Goal: Task Accomplishment & Management: Use online tool/utility

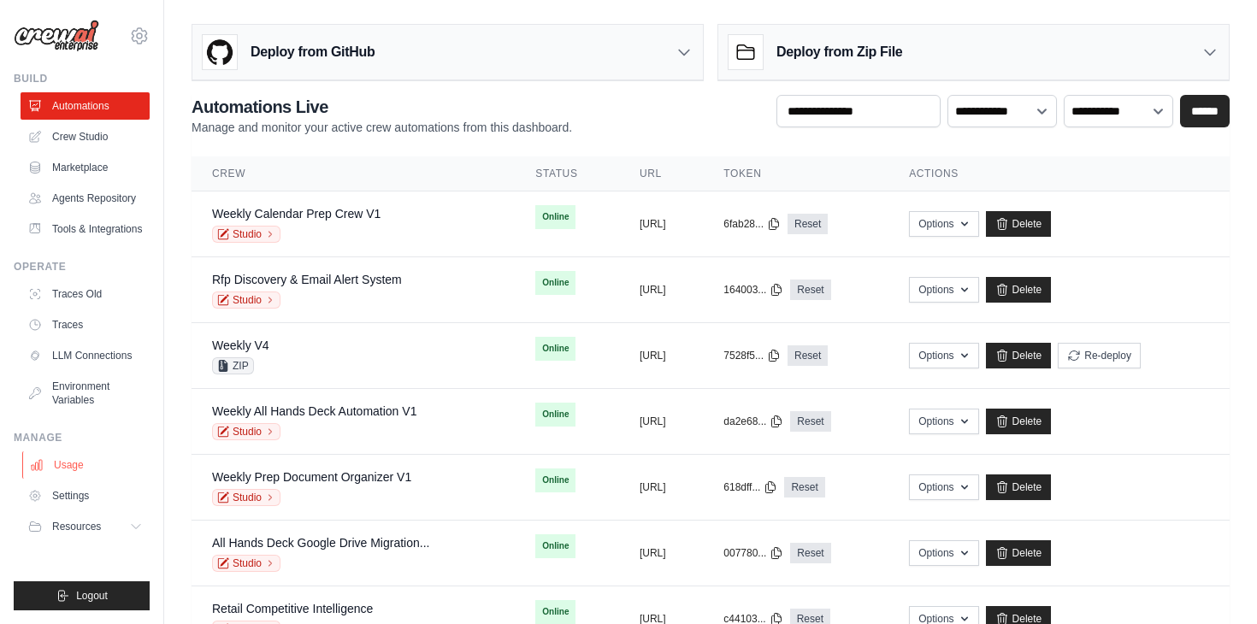
click at [75, 467] on link "Usage" at bounding box center [86, 465] width 129 height 27
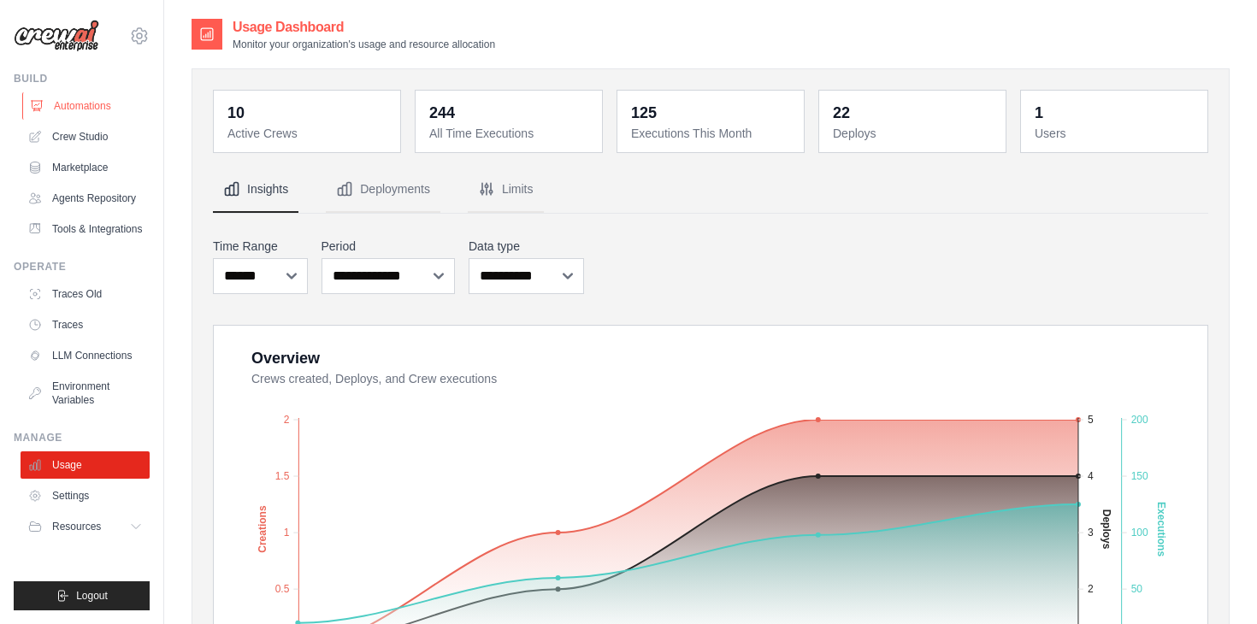
click at [98, 105] on link "Automations" at bounding box center [86, 105] width 129 height 27
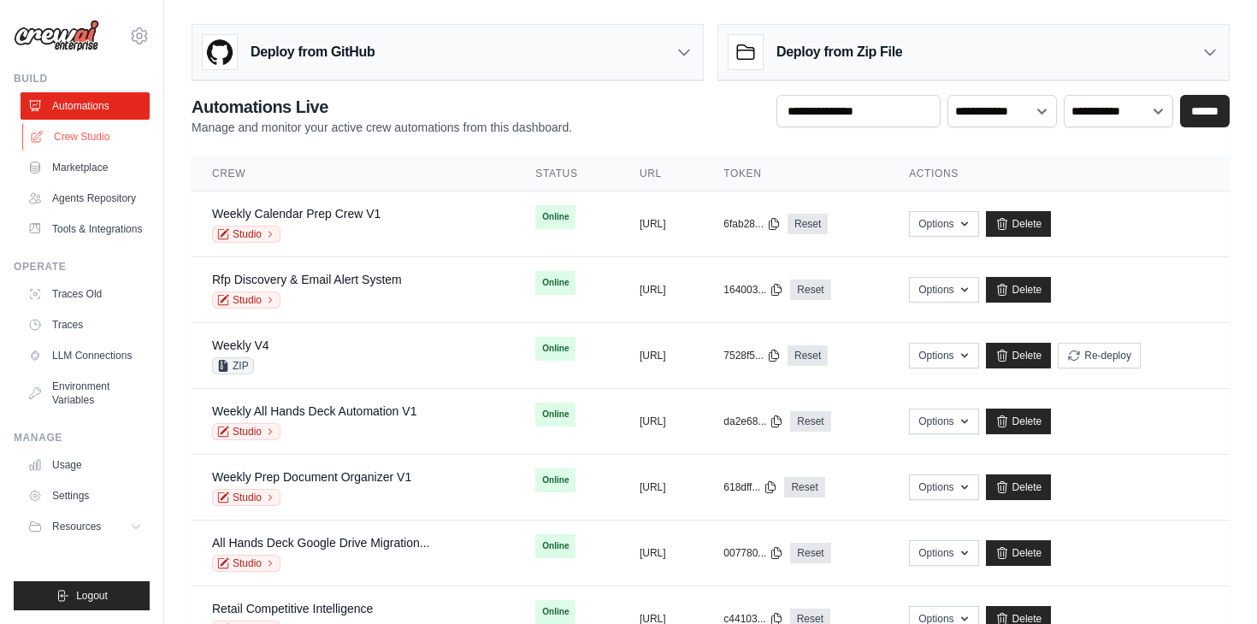
click at [107, 145] on link "Crew Studio" at bounding box center [86, 136] width 129 height 27
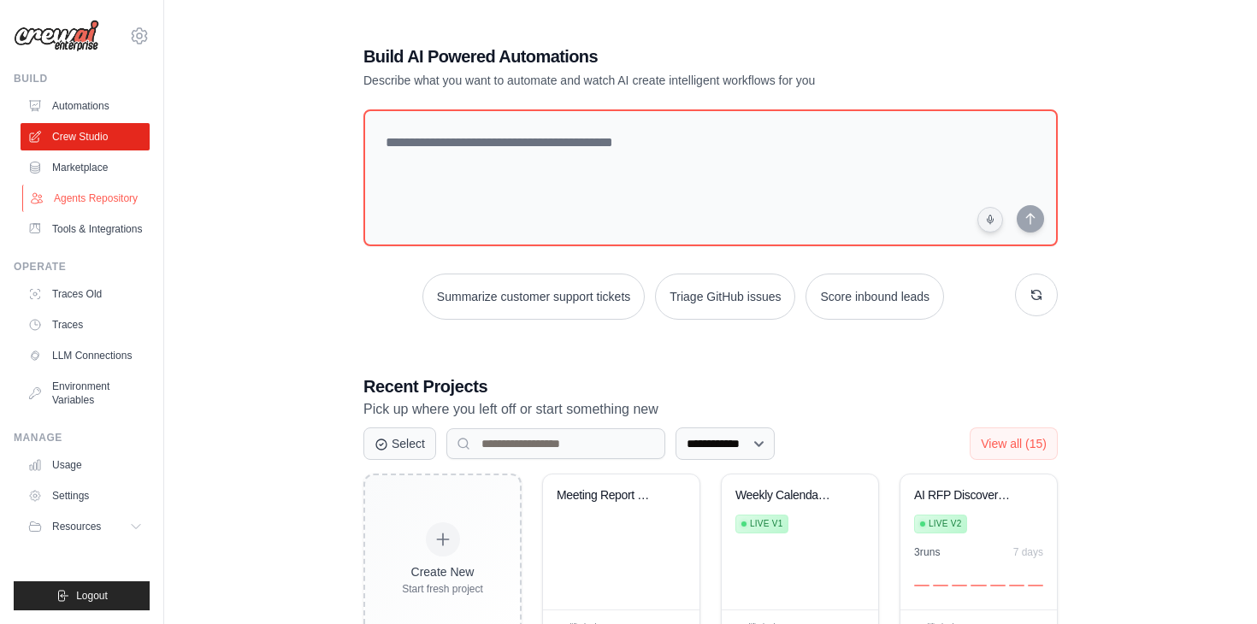
click at [99, 197] on link "Agents Repository" at bounding box center [86, 198] width 129 height 27
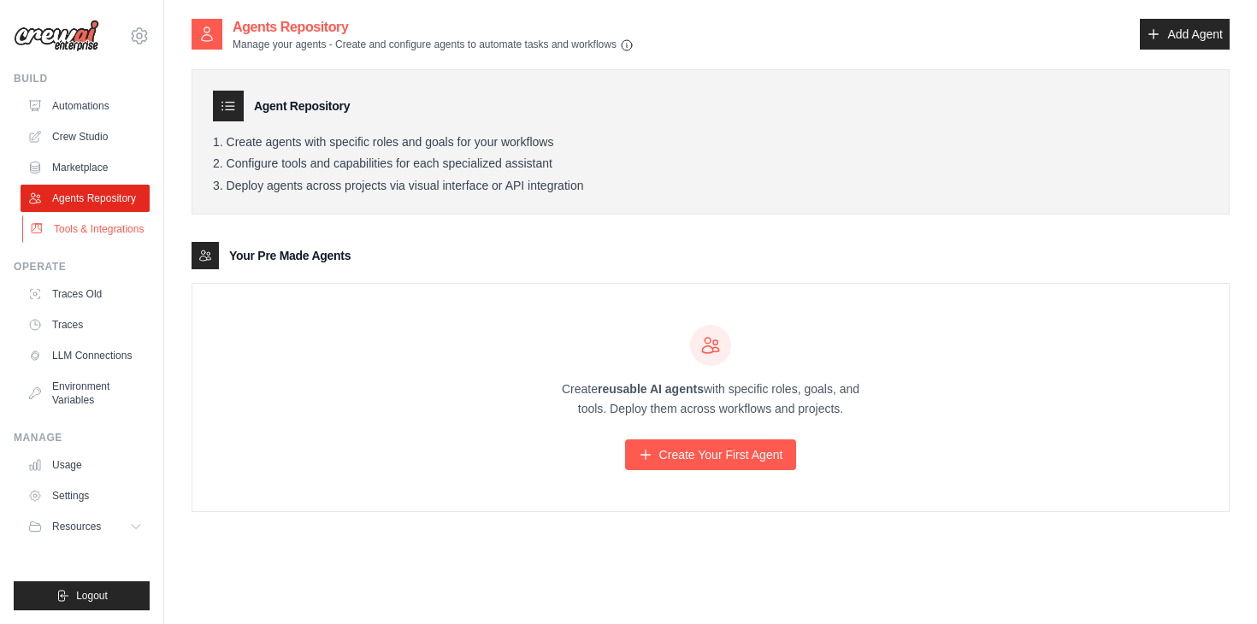
click at [90, 225] on link "Tools & Integrations" at bounding box center [86, 229] width 129 height 27
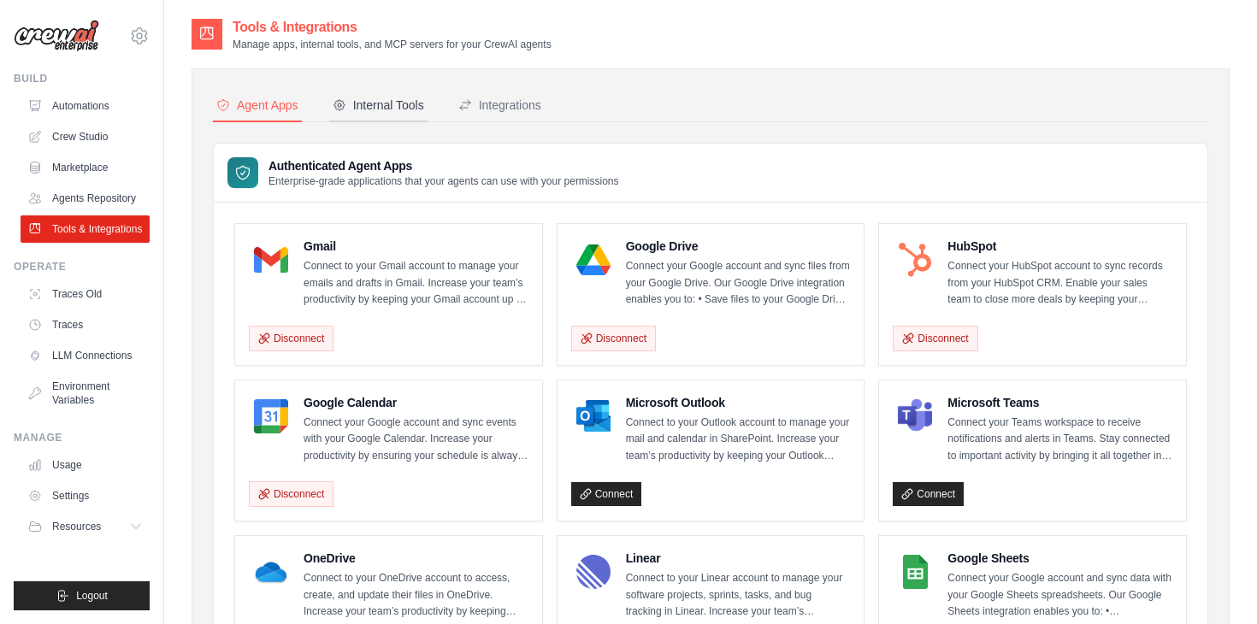
click at [383, 97] on div "Internal Tools" at bounding box center [379, 105] width 92 height 17
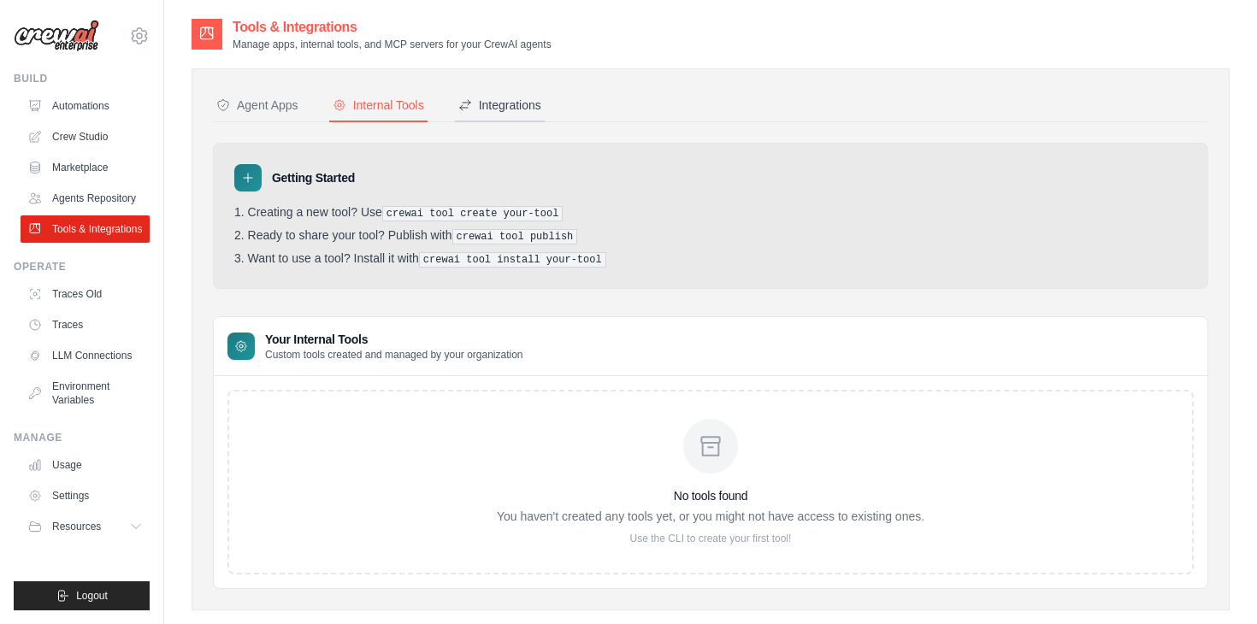
click at [517, 100] on div "Integrations" at bounding box center [499, 105] width 83 height 17
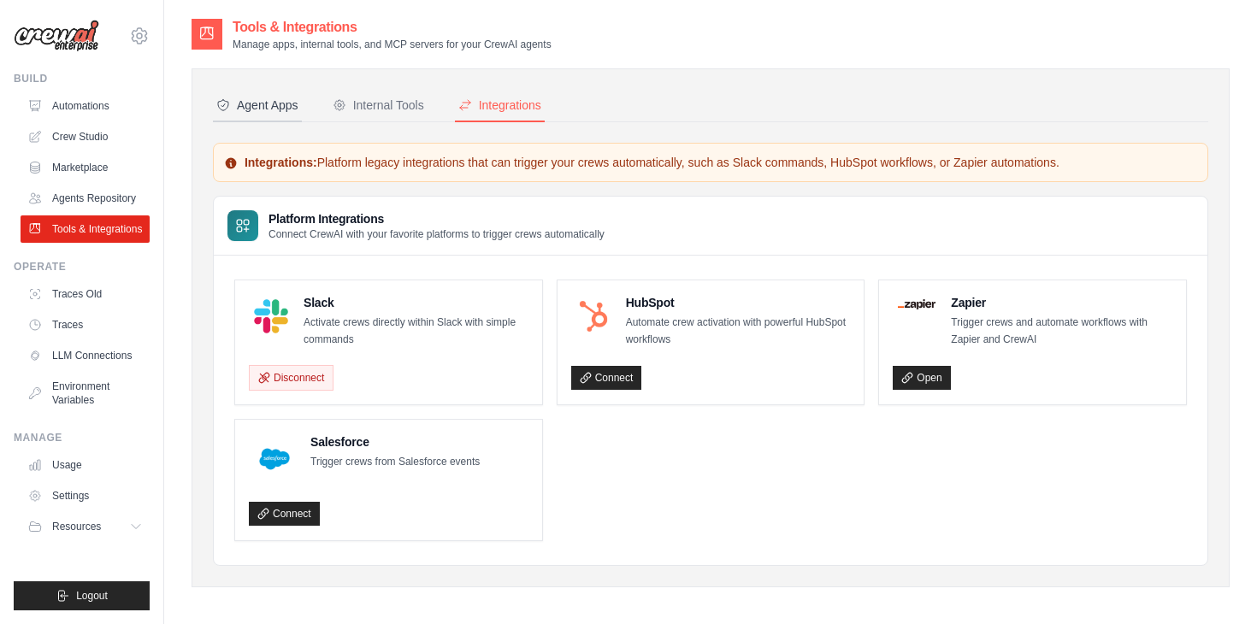
click at [255, 106] on div "Agent Apps" at bounding box center [257, 105] width 82 height 17
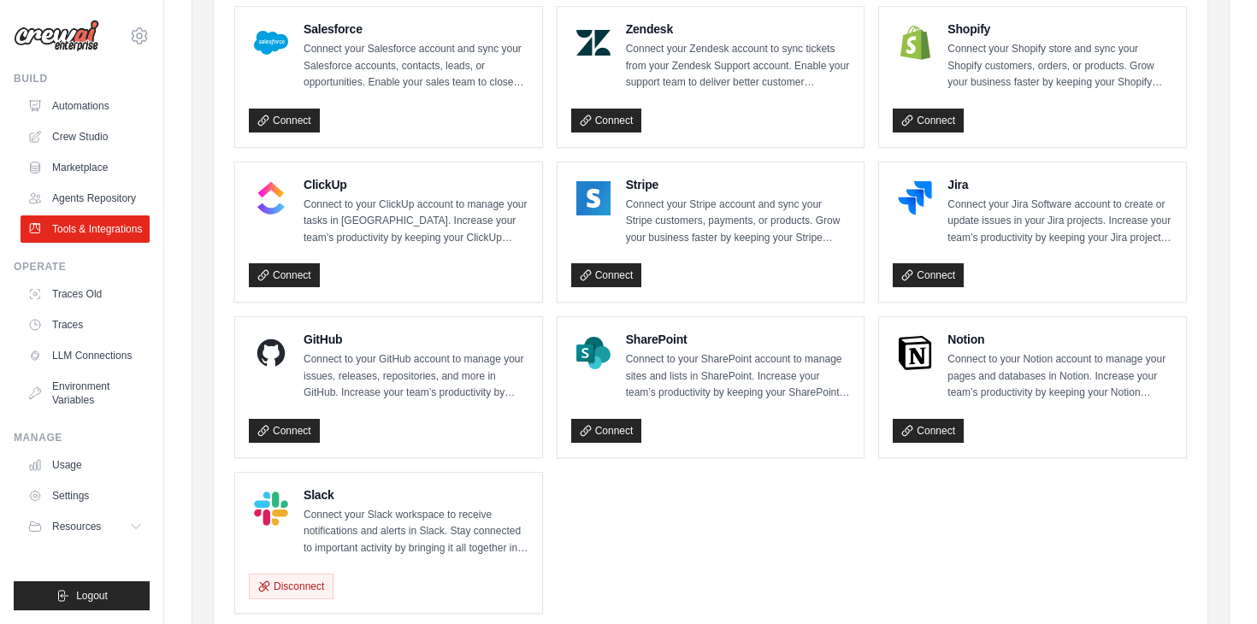
scroll to position [855, 0]
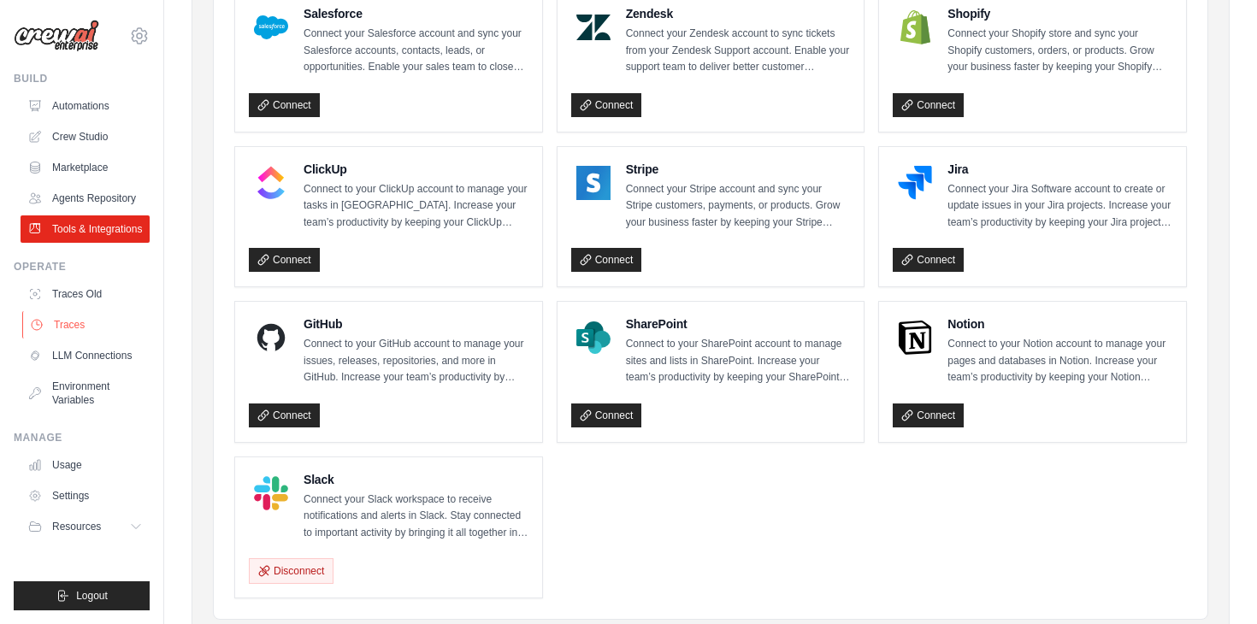
click at [78, 321] on link "Traces" at bounding box center [86, 324] width 129 height 27
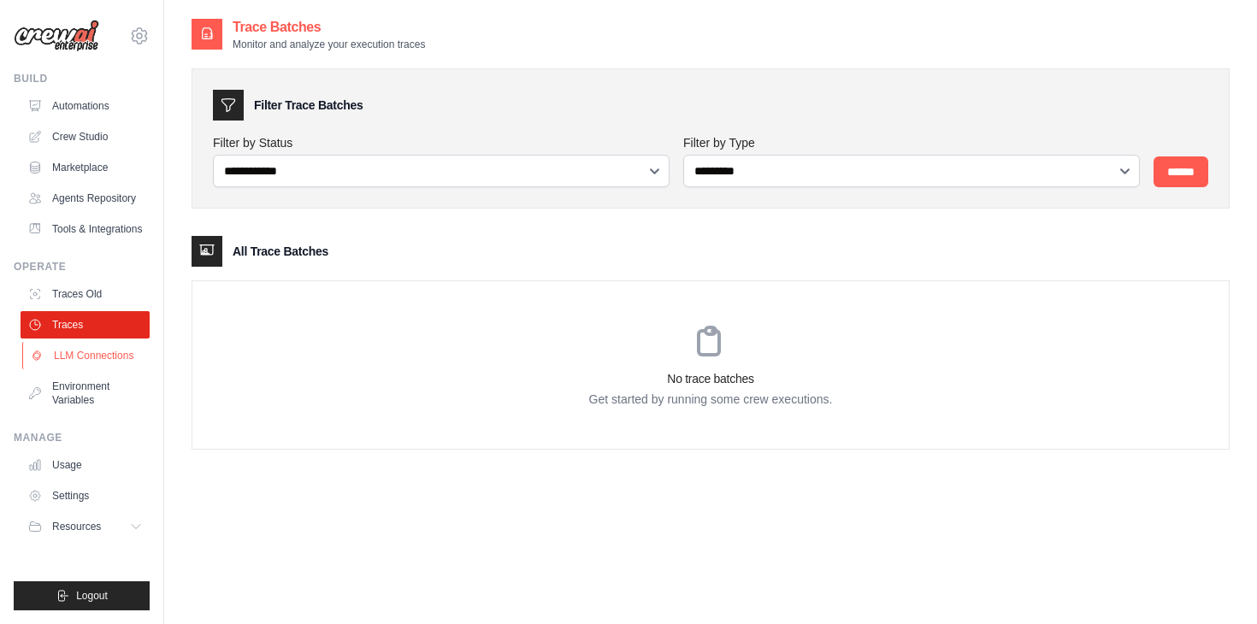
click at [81, 357] on link "LLM Connections" at bounding box center [86, 355] width 129 height 27
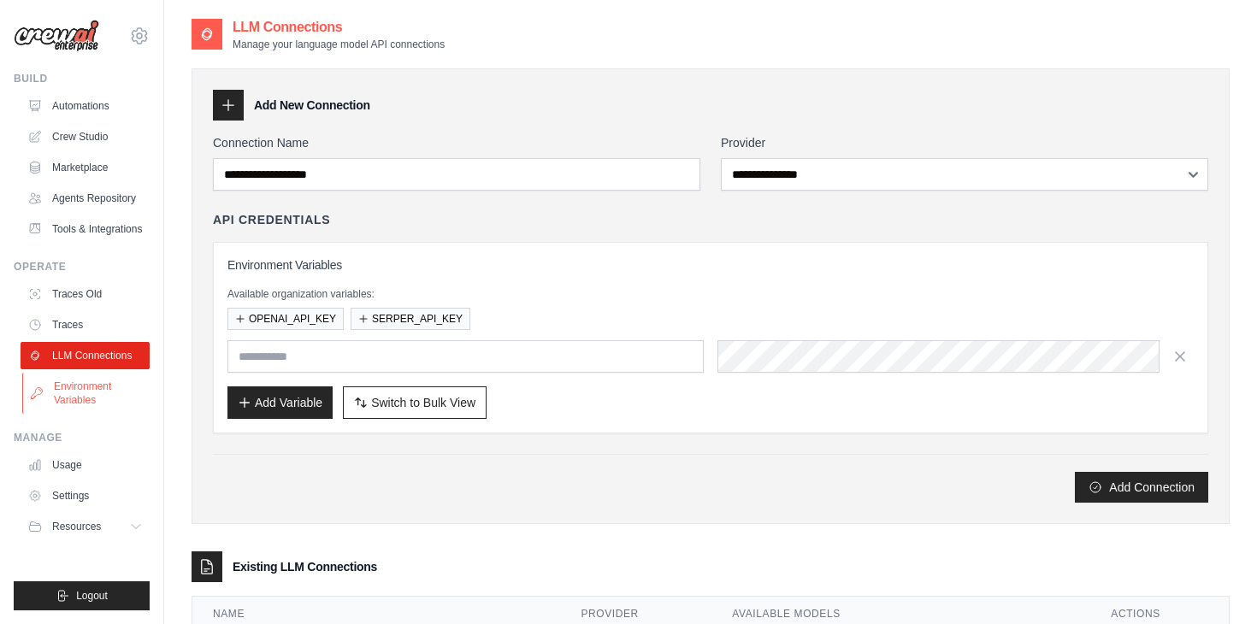
click at [86, 392] on link "Environment Variables" at bounding box center [86, 393] width 129 height 41
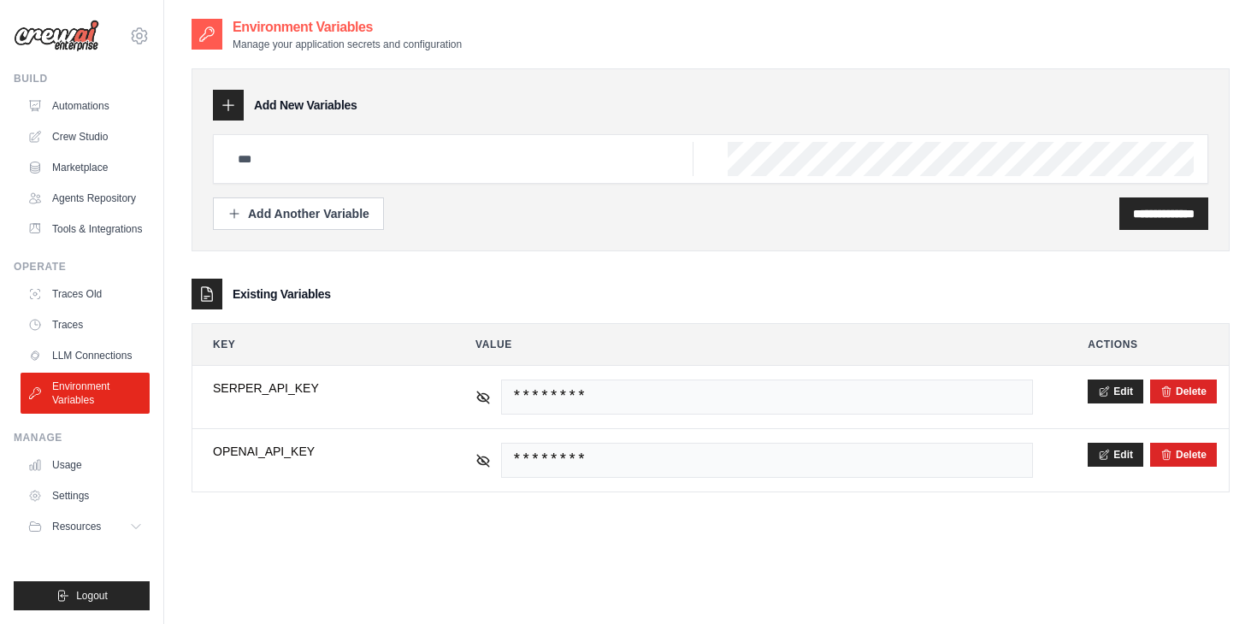
scroll to position [34, 0]
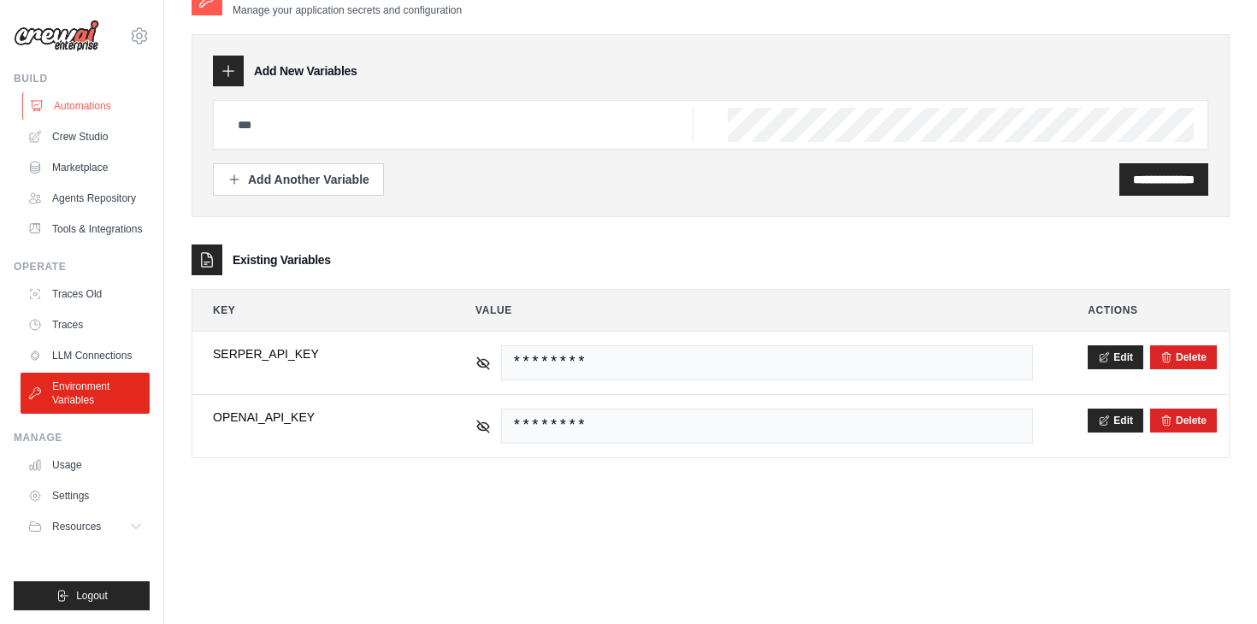
click at [92, 111] on link "Automations" at bounding box center [86, 105] width 129 height 27
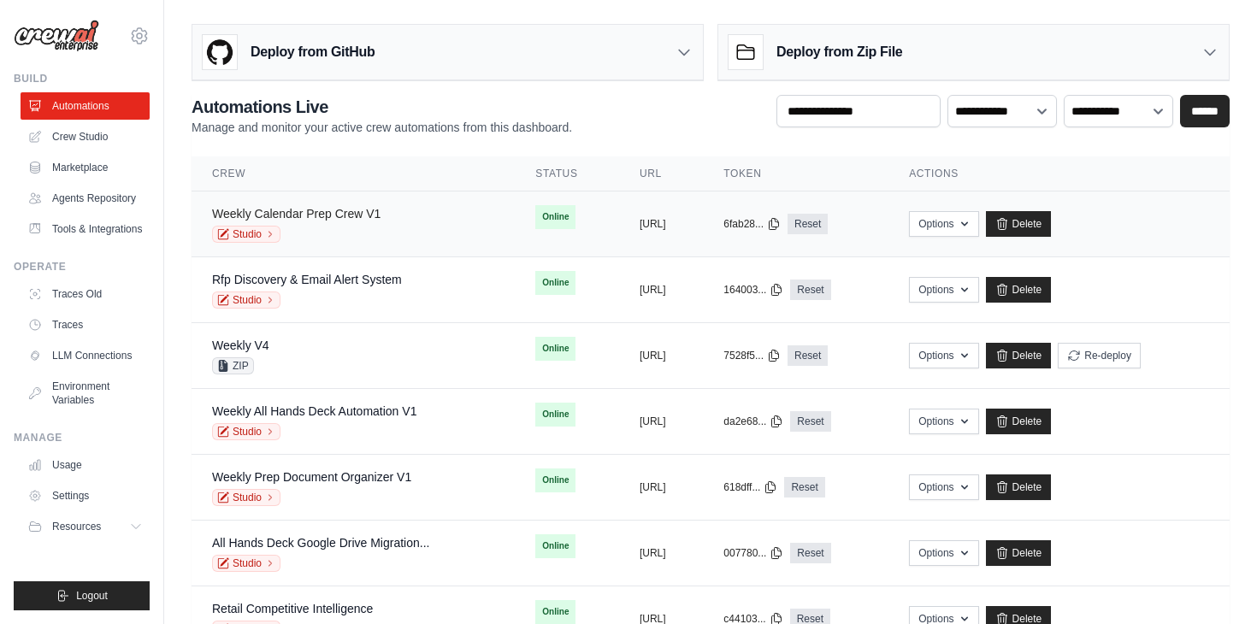
click at [333, 212] on link "Weekly Calendar Prep Crew V1" at bounding box center [296, 214] width 168 height 14
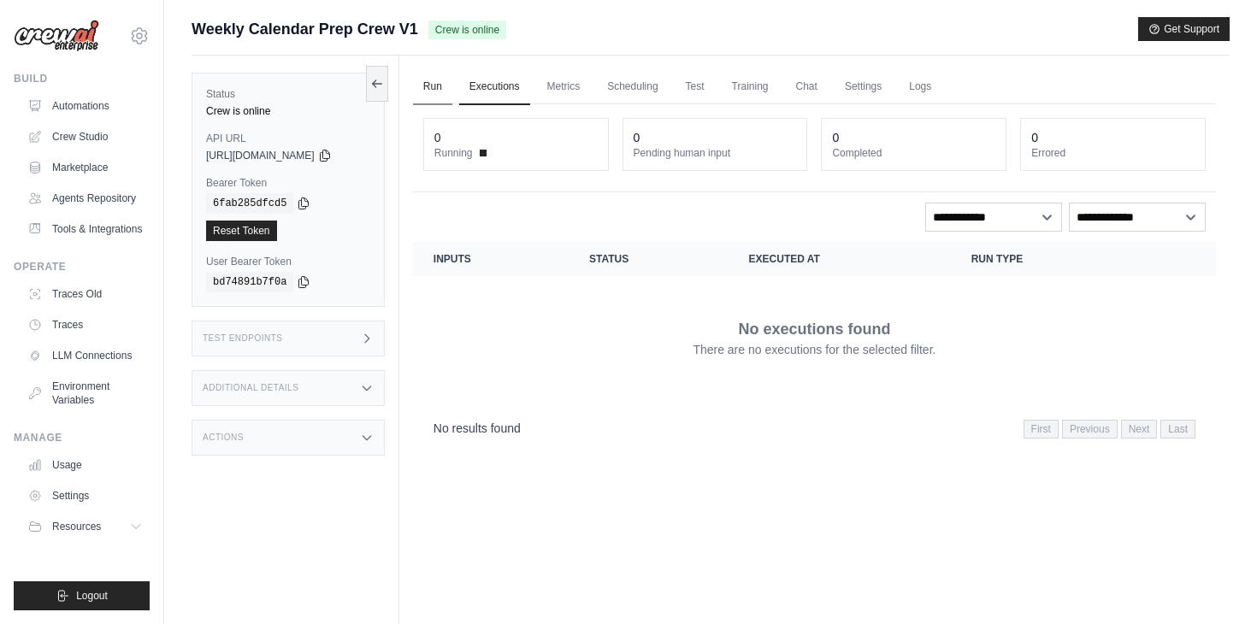
click at [446, 89] on link "Run" at bounding box center [432, 87] width 39 height 36
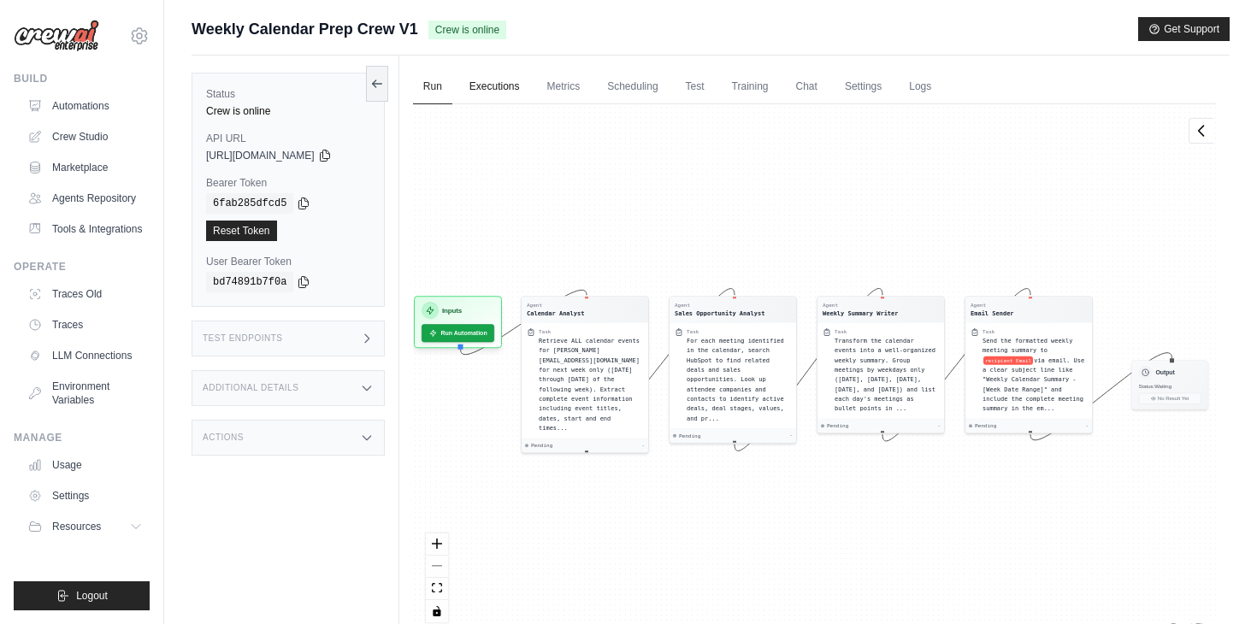
click at [484, 87] on link "Executions" at bounding box center [494, 87] width 71 height 36
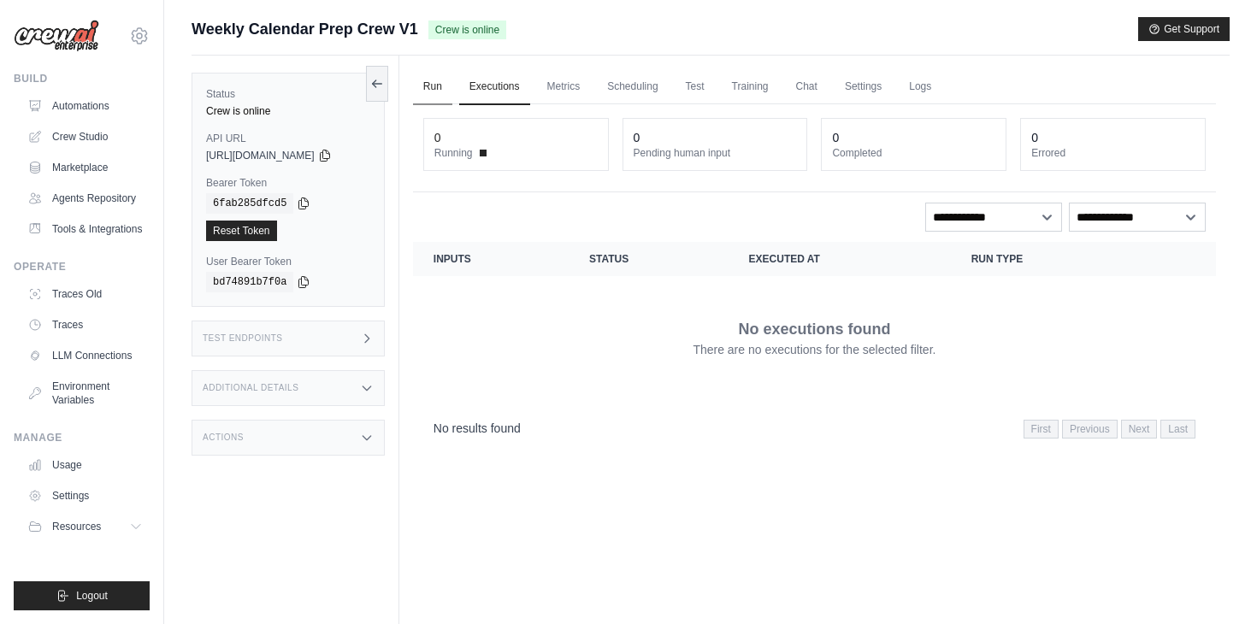
click at [442, 84] on link "Run" at bounding box center [432, 87] width 39 height 36
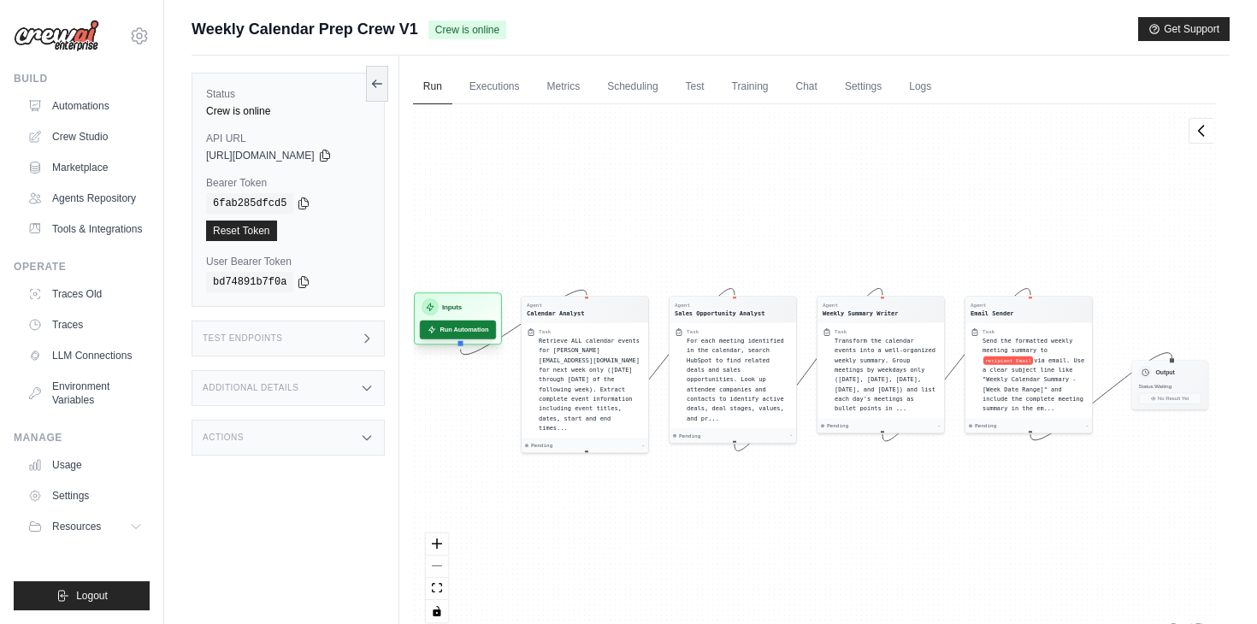
click at [467, 334] on button "Run Automation" at bounding box center [458, 330] width 76 height 19
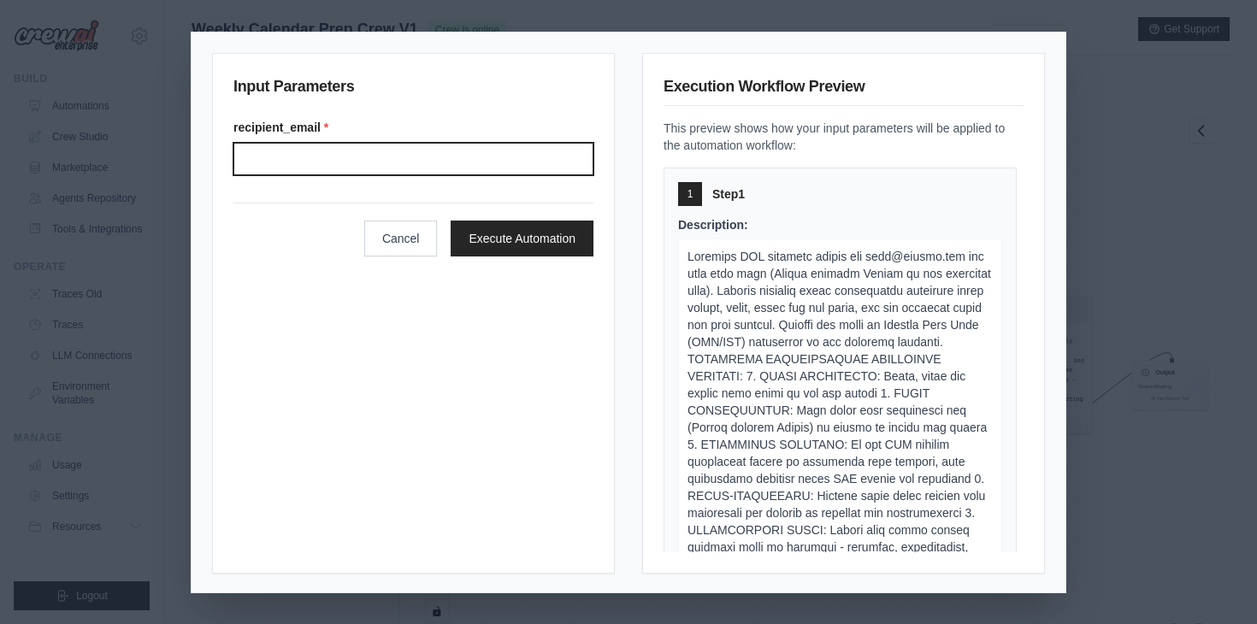
click at [375, 163] on input "Recipient email" at bounding box center [413, 159] width 360 height 32
type input "**********"
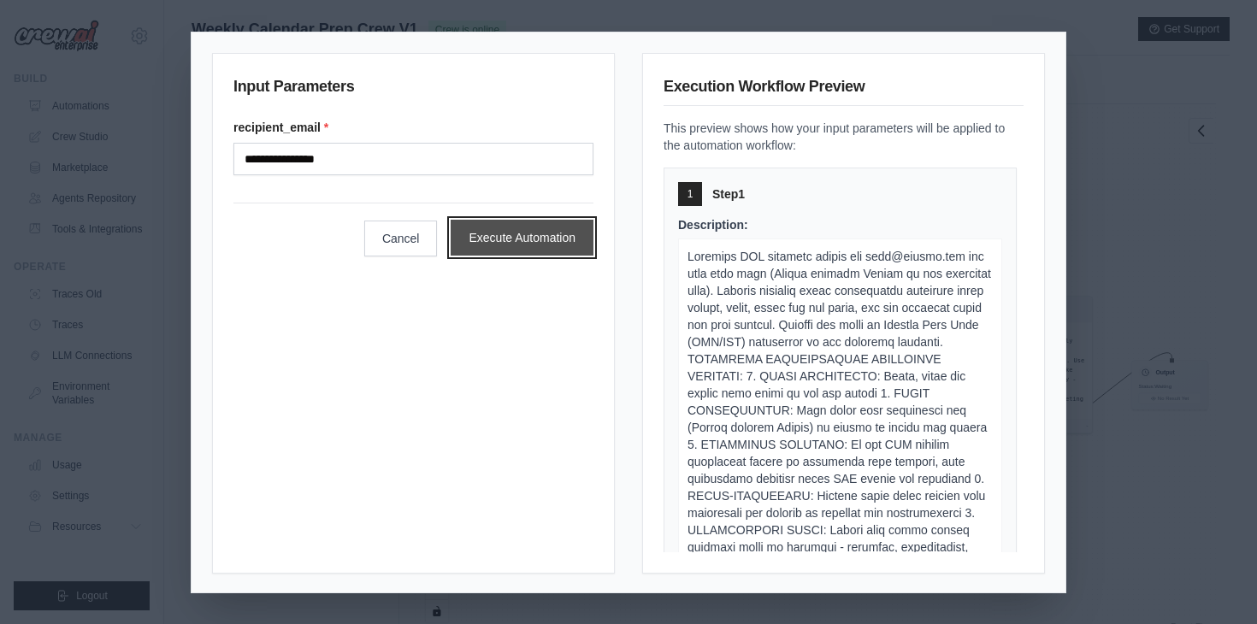
click at [547, 231] on button "Execute Automation" at bounding box center [522, 238] width 143 height 36
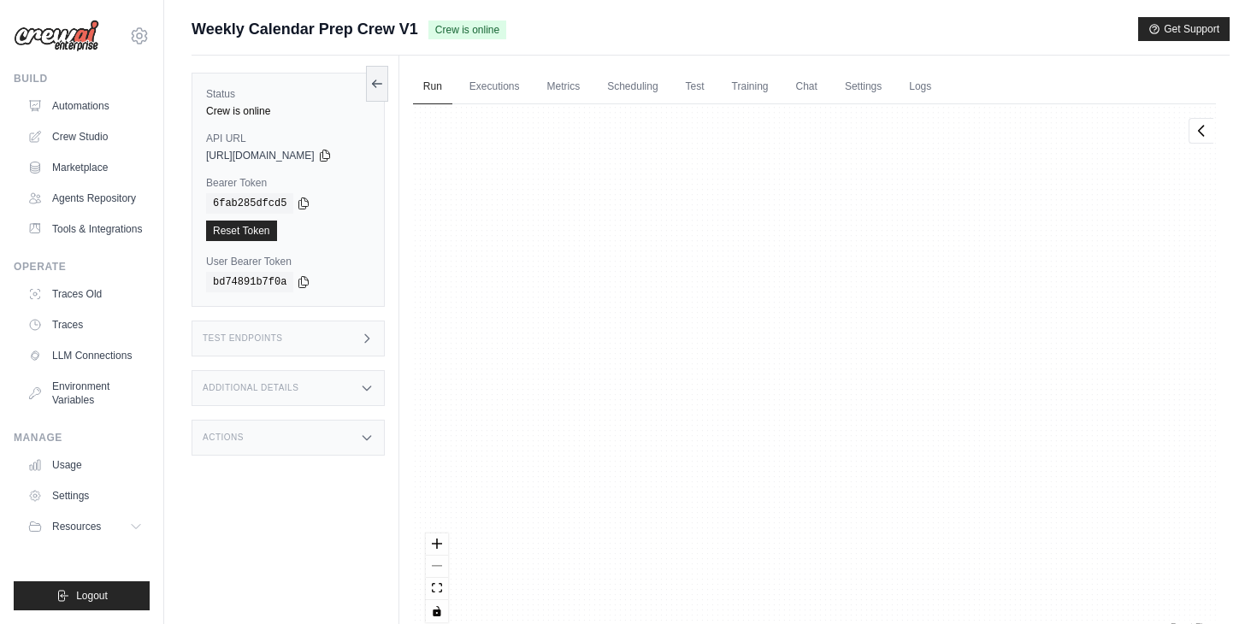
scroll to position [1593, 0]
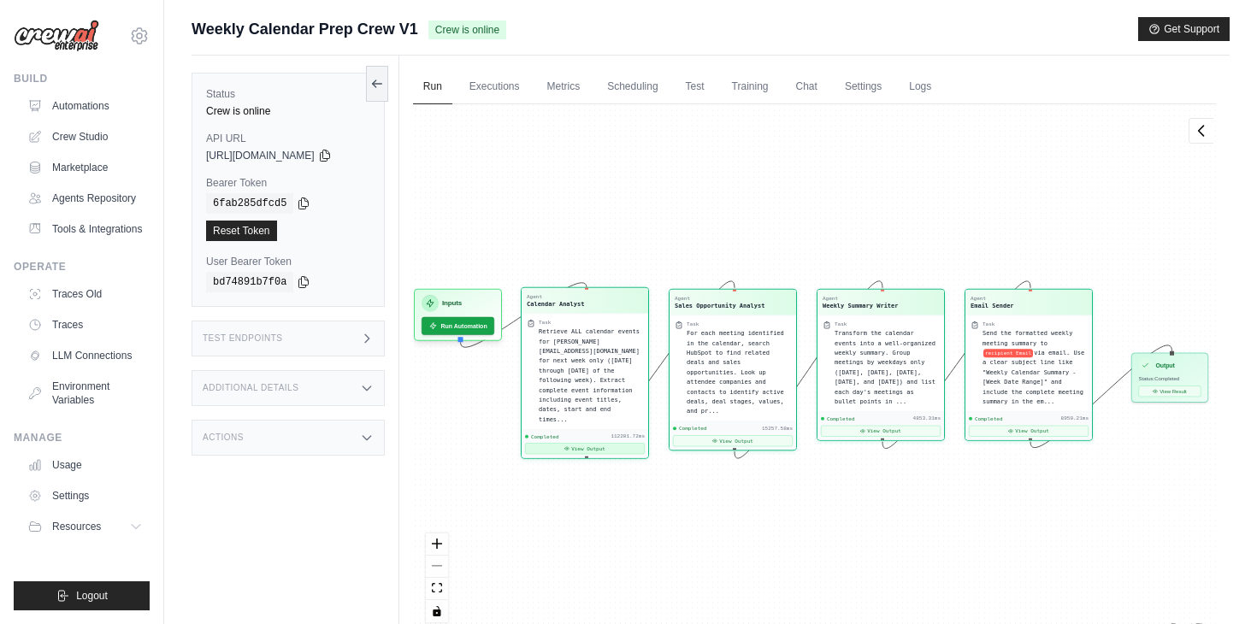
click at [609, 443] on button "View Output" at bounding box center [585, 448] width 120 height 11
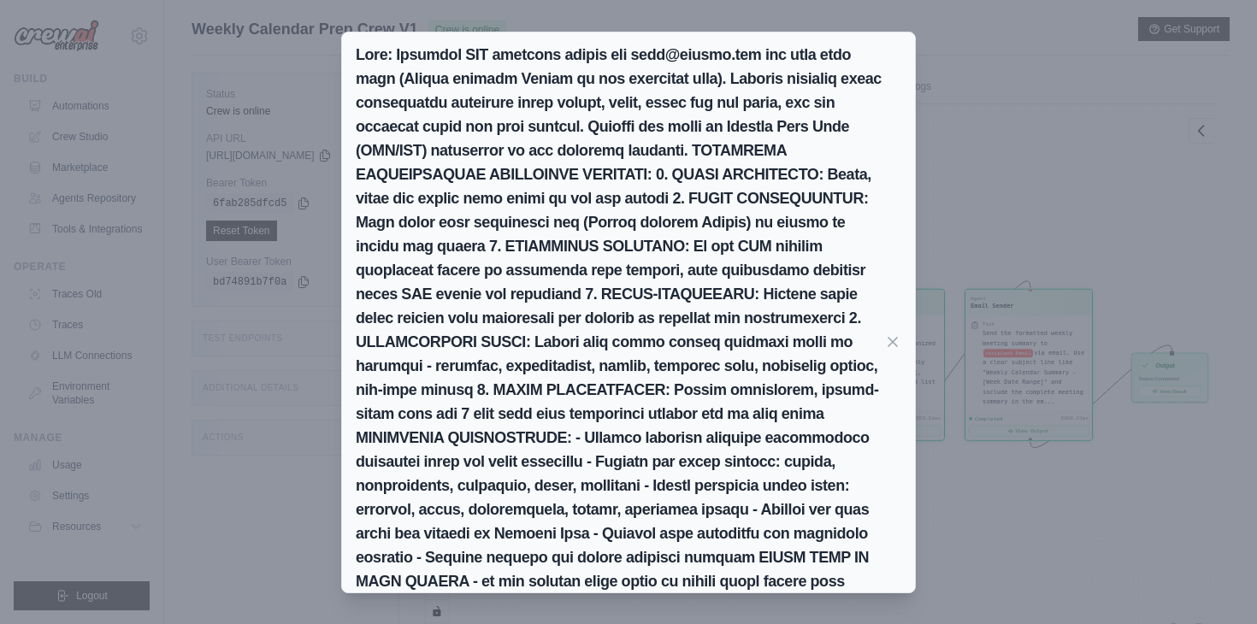
scroll to position [73, 0]
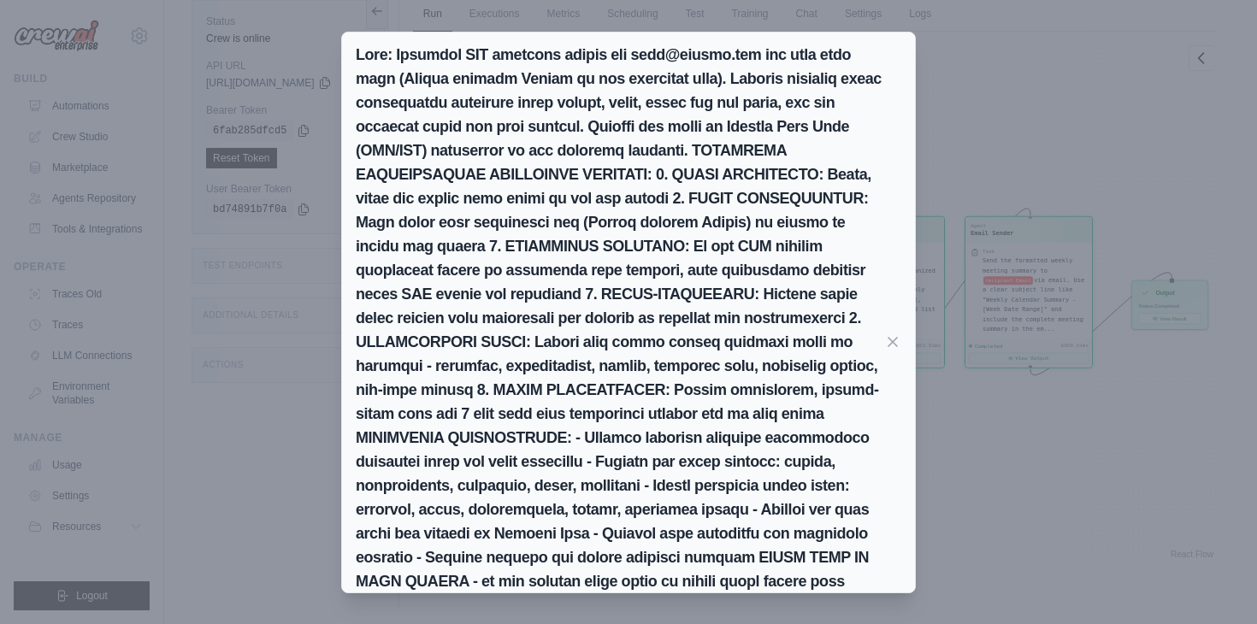
click at [1087, 153] on div "Markdown Raw JSON It looks like you've gathered a comprehensive overview of the…" at bounding box center [628, 312] width 1257 height 624
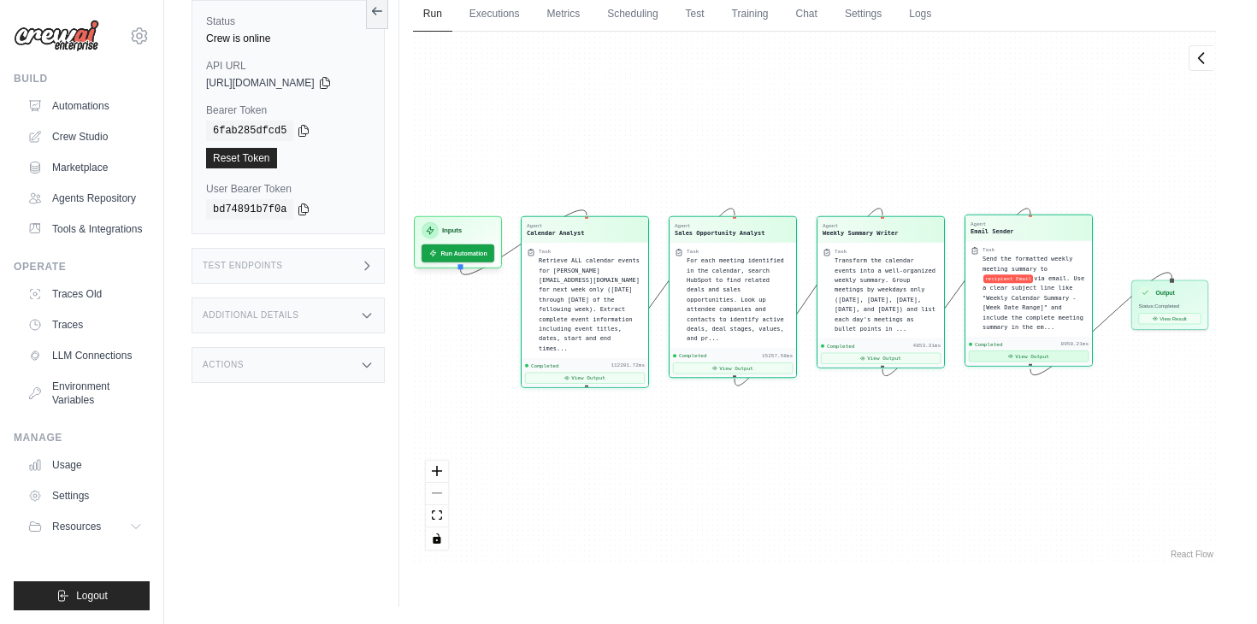
click at [1043, 357] on button "View Output" at bounding box center [1029, 356] width 120 height 11
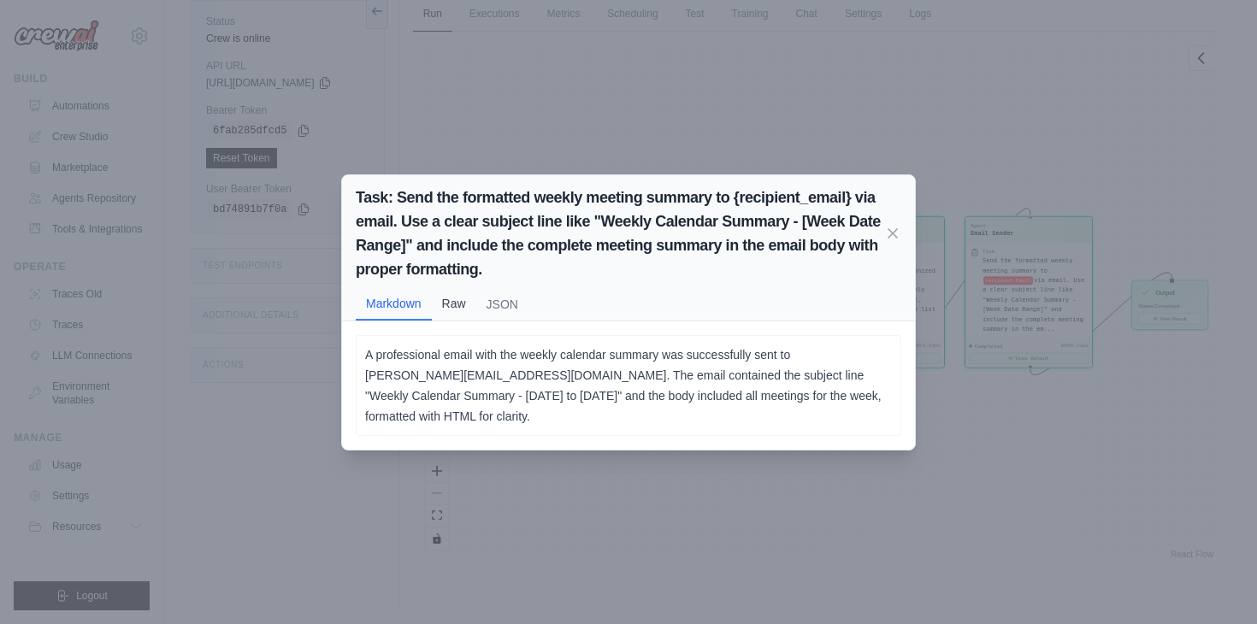
click at [446, 299] on button "Raw" at bounding box center [454, 303] width 44 height 32
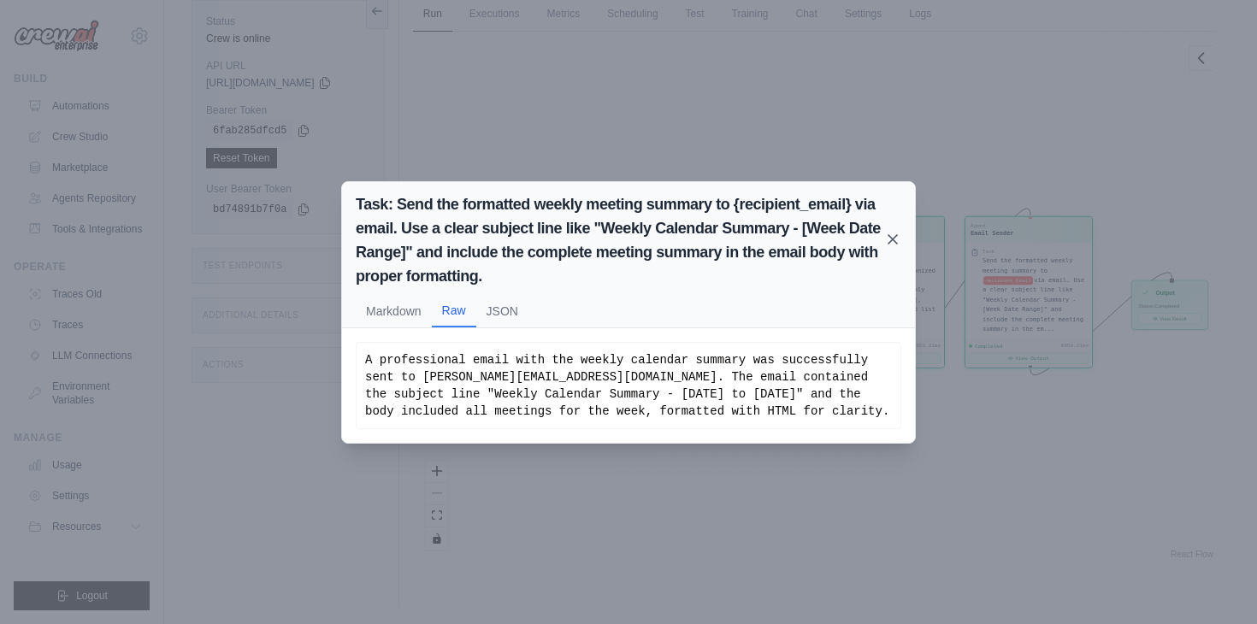
click at [892, 239] on icon at bounding box center [893, 239] width 9 height 9
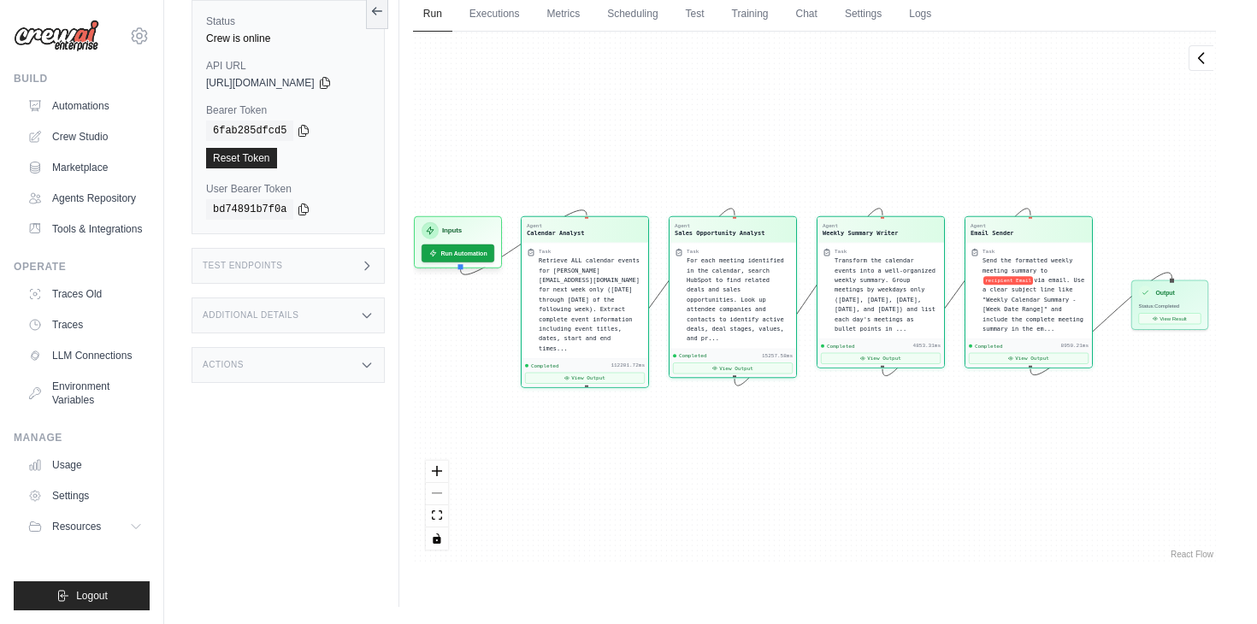
click at [697, 130] on div "Agent Calendar Analyst Task Retrieve ALL calendar events for [PERSON_NAME][EMAI…" at bounding box center [814, 297] width 803 height 531
